Goal: Contribute content

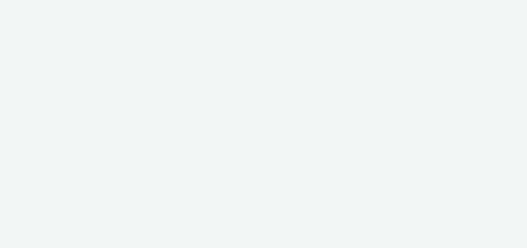
select select "47c37c18-910e-43a3-bb91-a2beb2847406"
select select "b1b940d3-d05b-48b5-821e-f328c33b988b"
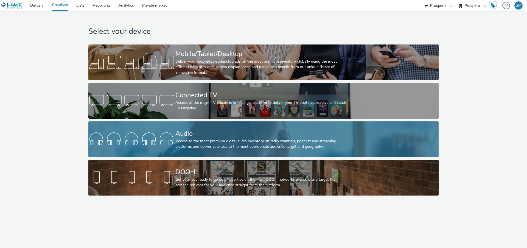
click at [158, 135] on div at bounding box center [131, 139] width 87 height 18
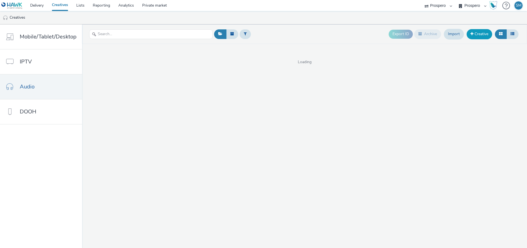
click at [474, 37] on link "Creative" at bounding box center [480, 34] width 26 height 10
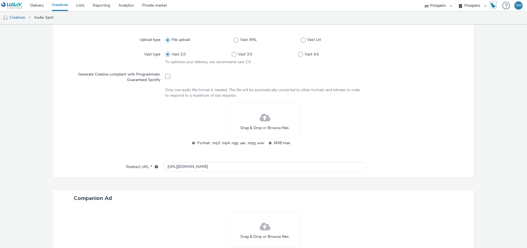
scroll to position [164, 0]
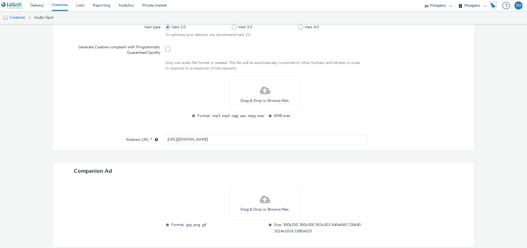
click at [253, 91] on div "Drag & Drop or Browse files." at bounding box center [264, 94] width 71 height 36
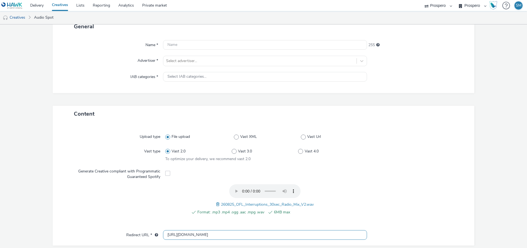
scroll to position [26, 0]
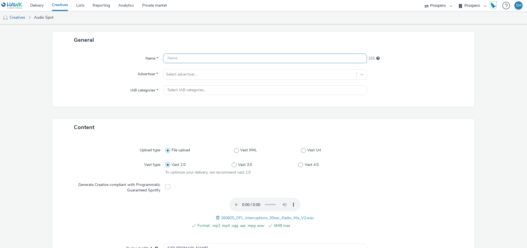
click at [206, 58] on input "text" at bounding box center [265, 59] width 204 height 10
